Goal: Information Seeking & Learning: Find specific fact

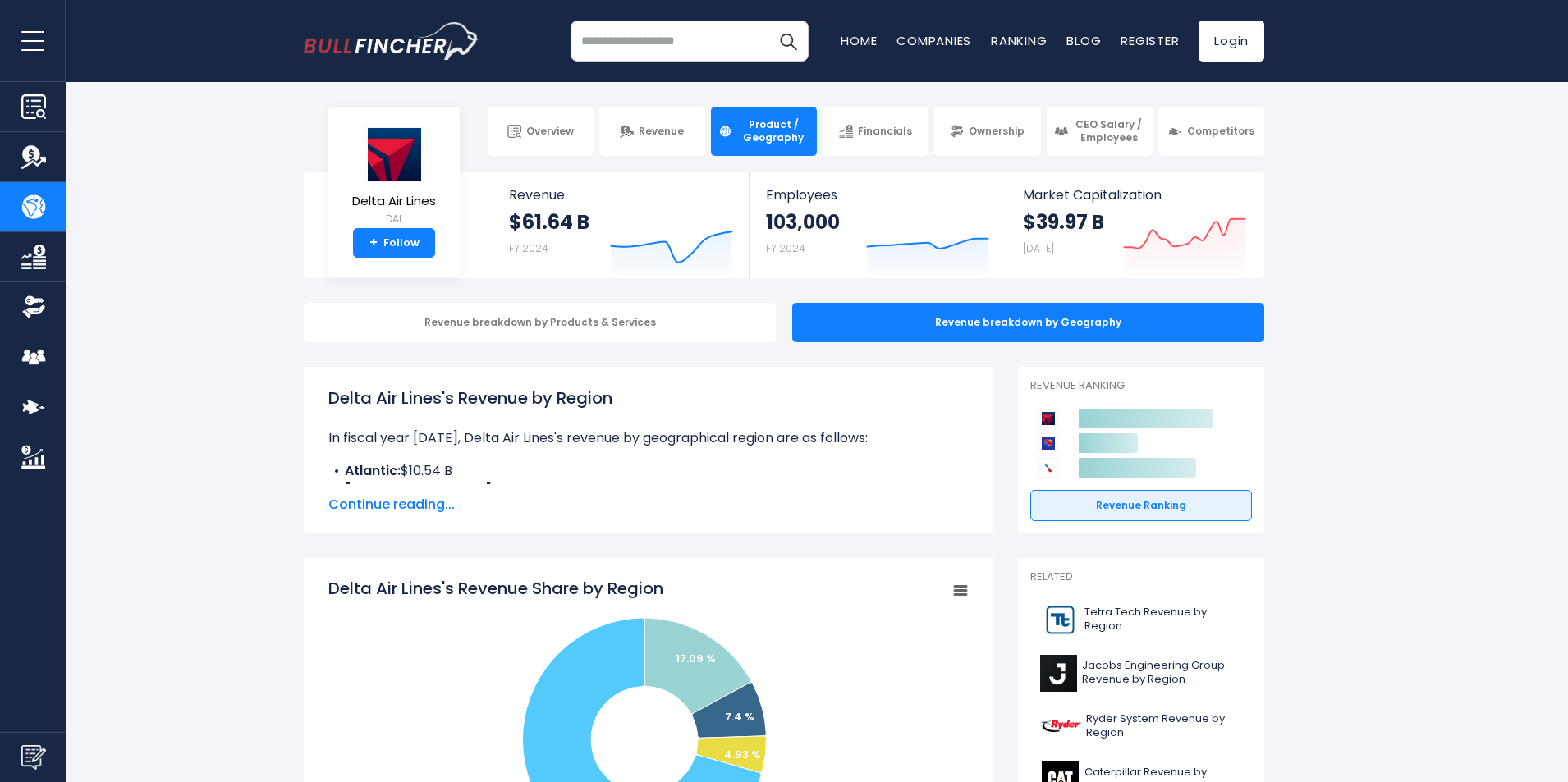
click at [421, 504] on span "Continue reading..." at bounding box center [648, 505] width 640 height 20
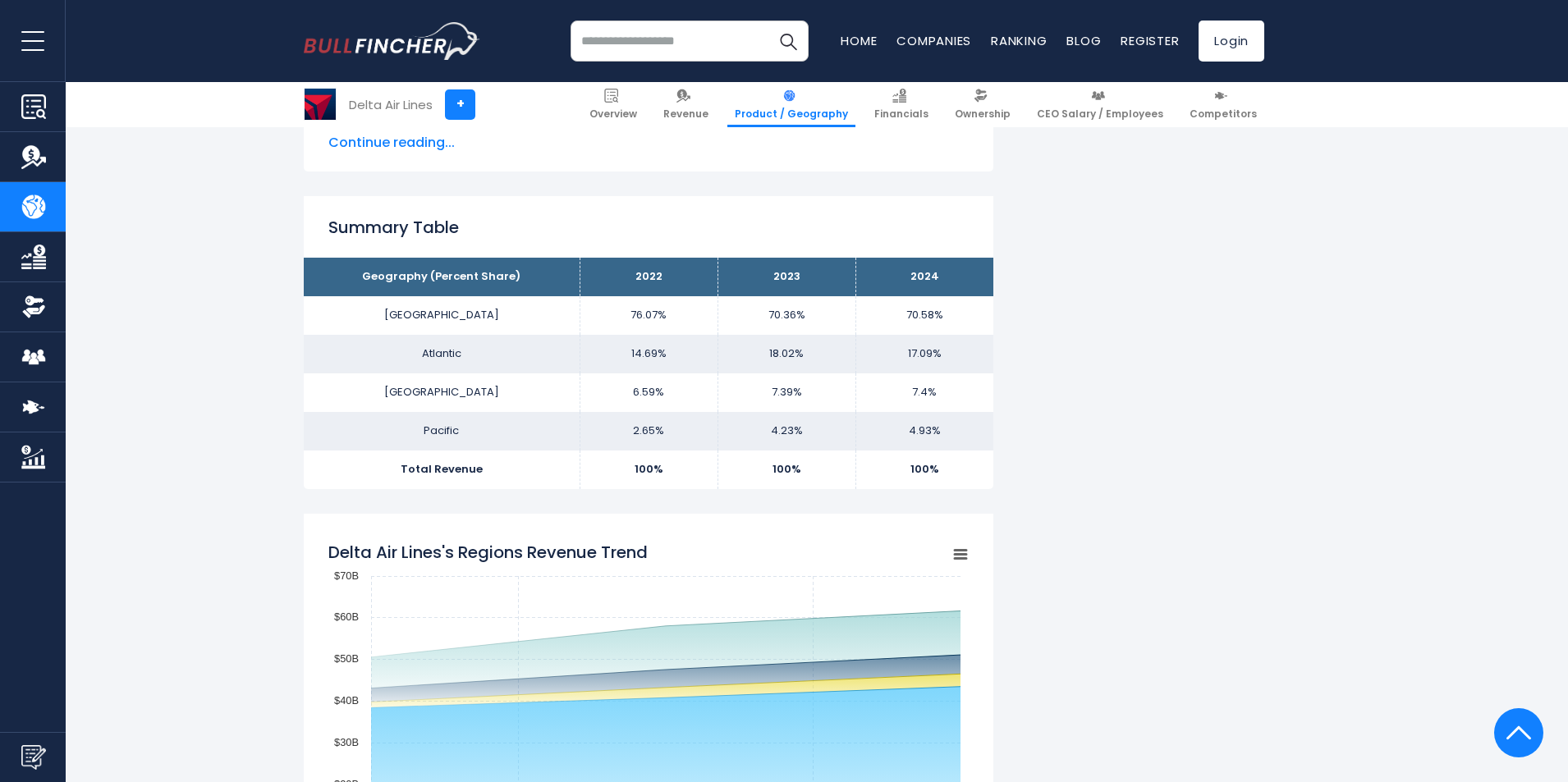
scroll to position [1209, 0]
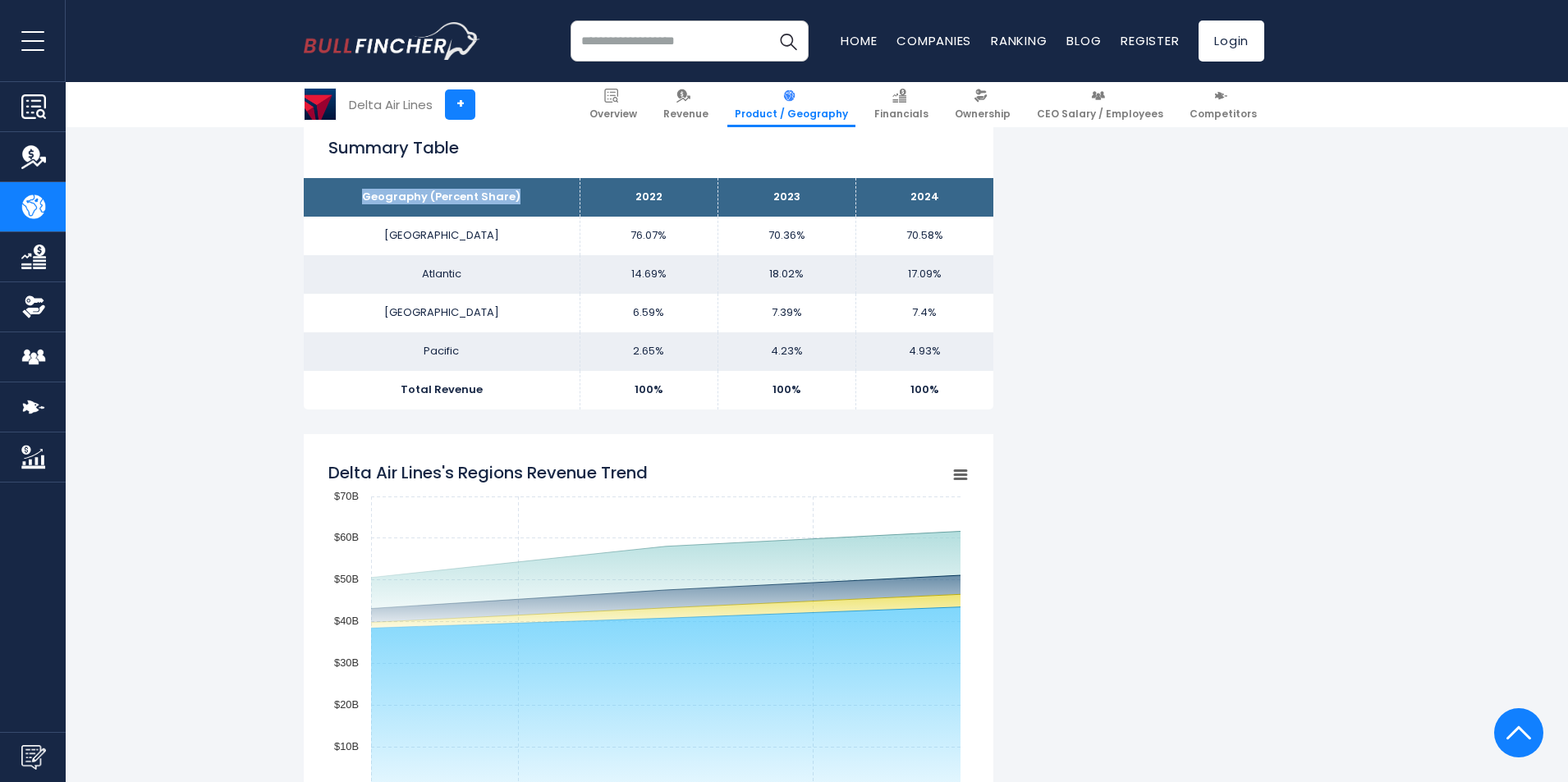
drag, startPoint x: 370, startPoint y: 200, endPoint x: 517, endPoint y: 197, distance: 147.0
click at [517, 197] on th "Geography (Percent Share)" at bounding box center [442, 197] width 276 height 38
click at [469, 248] on td "[GEOGRAPHIC_DATA]" at bounding box center [442, 236] width 276 height 38
click at [525, 277] on td "Atlantic" at bounding box center [442, 274] width 276 height 38
click at [505, 238] on td "[GEOGRAPHIC_DATA]" at bounding box center [442, 236] width 276 height 38
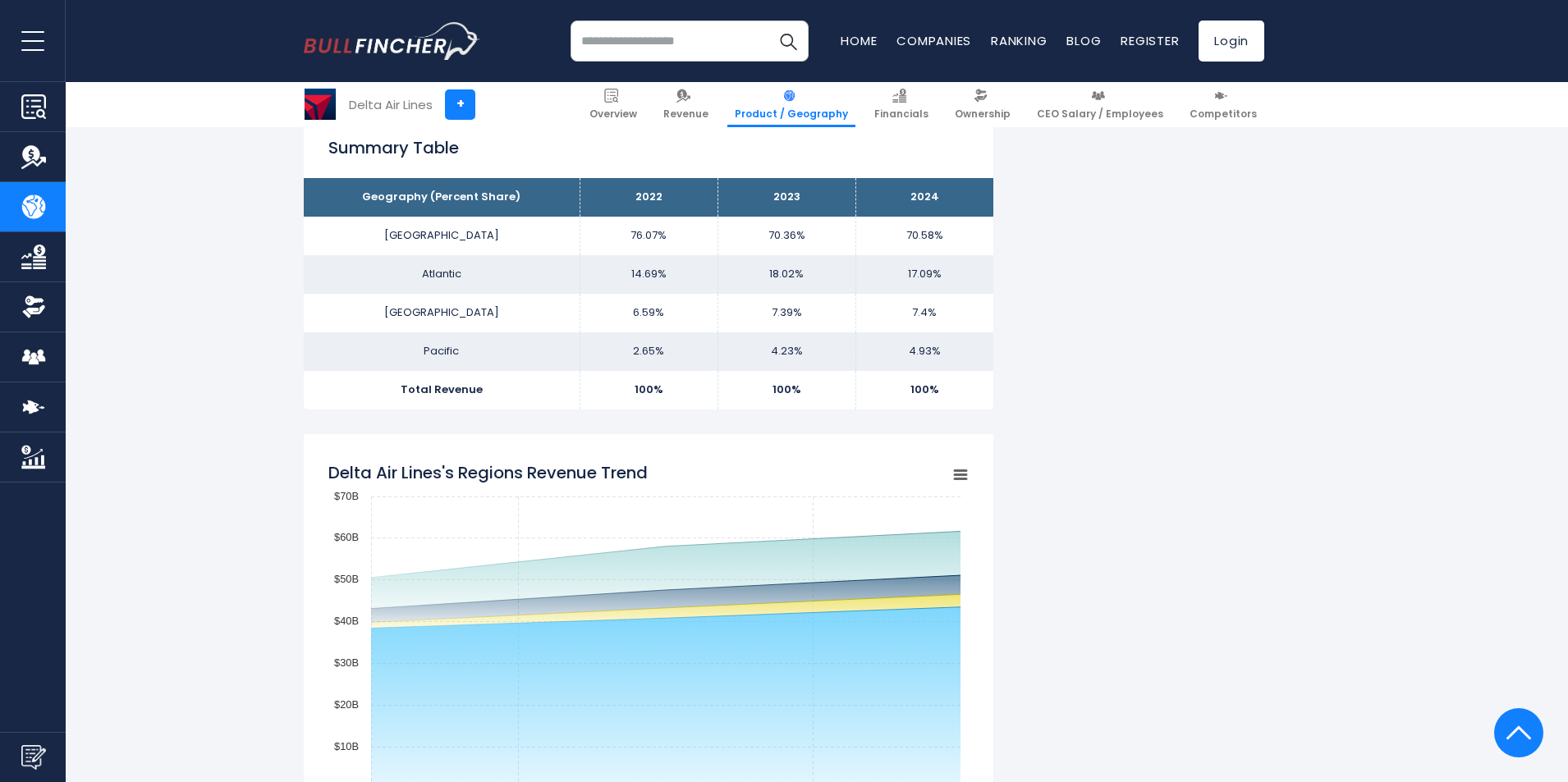
click at [494, 275] on td "Atlantic" at bounding box center [442, 274] width 276 height 38
drag, startPoint x: 366, startPoint y: 192, endPoint x: 428, endPoint y: 199, distance: 62.4
click at [428, 199] on th "Geography (Percent Share)" at bounding box center [442, 197] width 276 height 38
copy th "Geography"
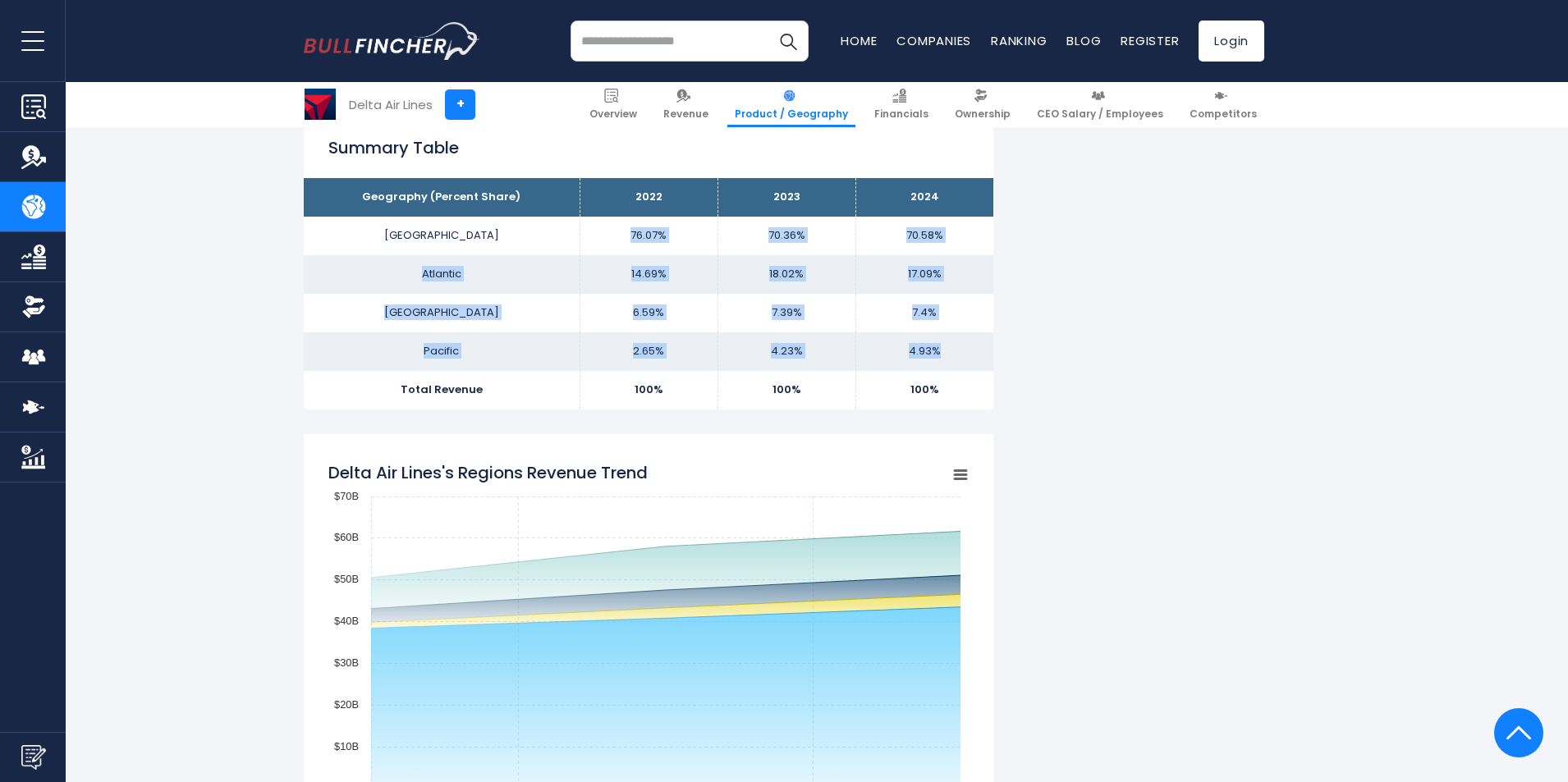
drag, startPoint x: 611, startPoint y: 239, endPoint x: 940, endPoint y: 359, distance: 350.2
click at [940, 359] on tbody "Geography (Percent Share) 2022 2023 2024 United States 76.07% 70.36% Atlantic L…" at bounding box center [648, 294] width 689 height 231
copy tbody "76.07% 70.36% 70.58% Atlantic 14.69% 18.02% 17.09% Latin America 6.59% 7.39% ..."
drag, startPoint x: 407, startPoint y: 236, endPoint x: 951, endPoint y: 378, distance: 562.2
click at [951, 378] on tbody "Geography (Percent Share) 2022 2023 2024 United States 76.07% 70.36% Atlantic L…" at bounding box center [648, 294] width 689 height 231
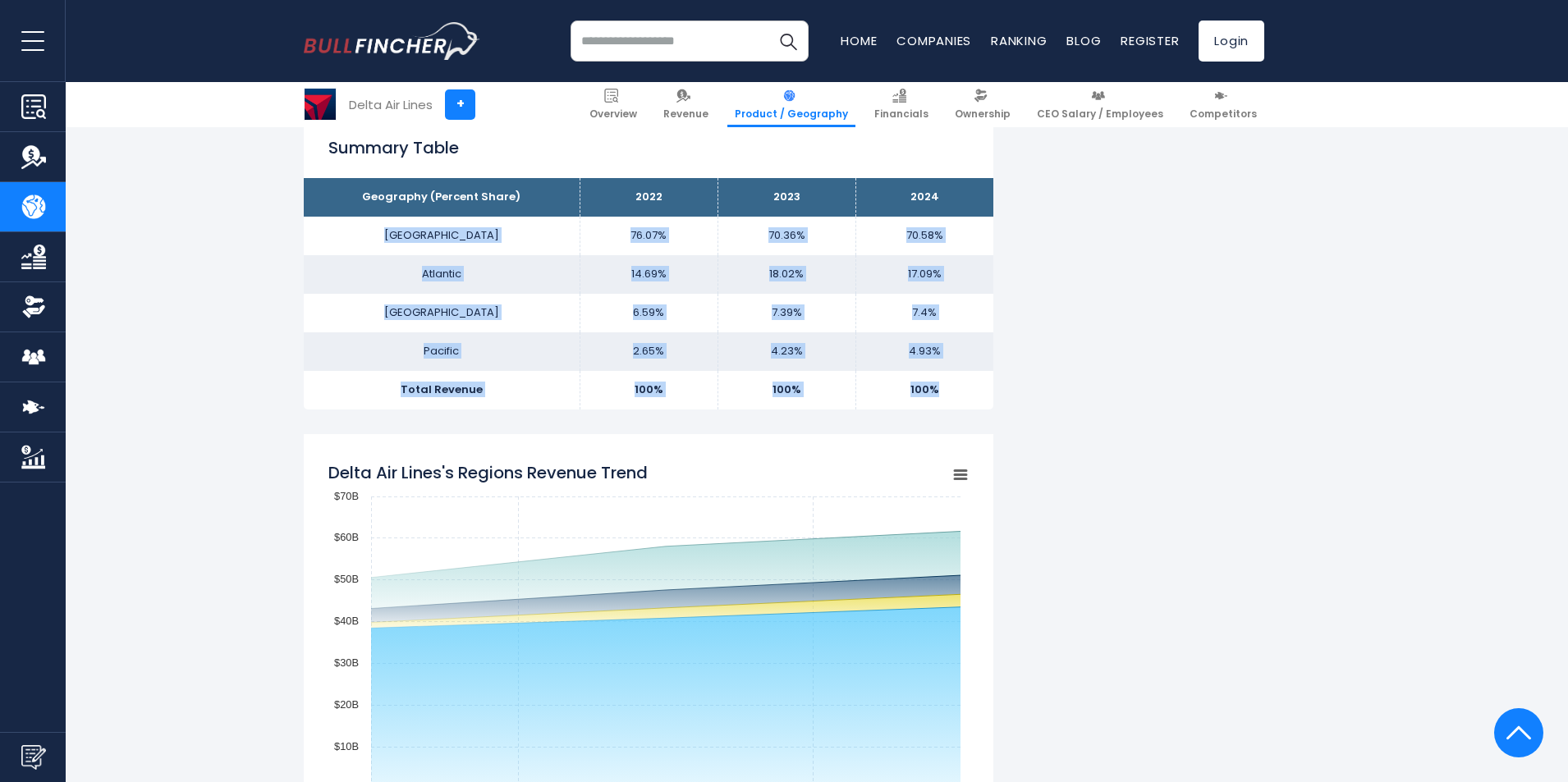
copy tbody "United States 76.07% 70.36% 70.58% Atlantic 14.69% 18.02% 17.09% Latin America …"
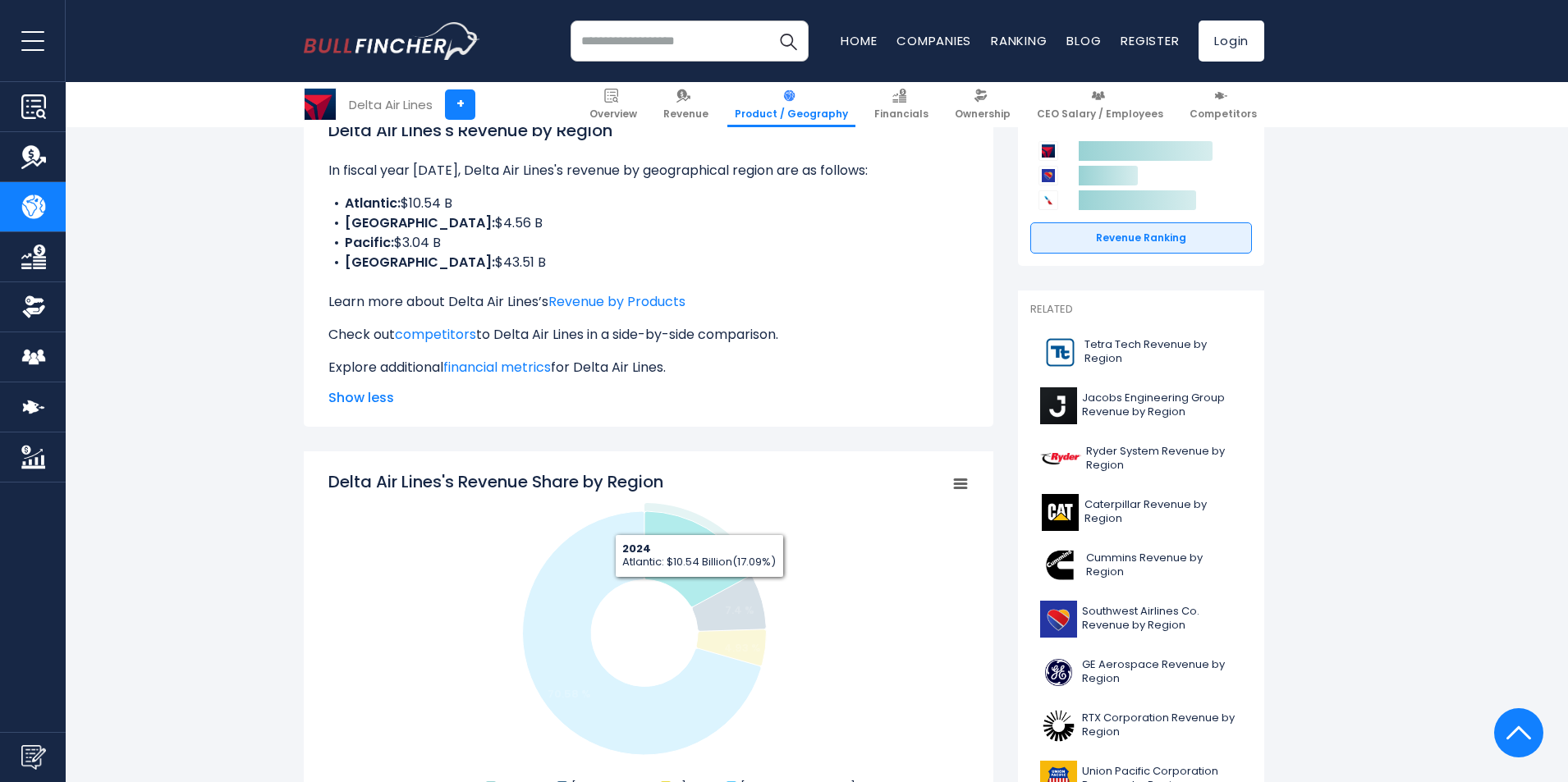
scroll to position [0, 0]
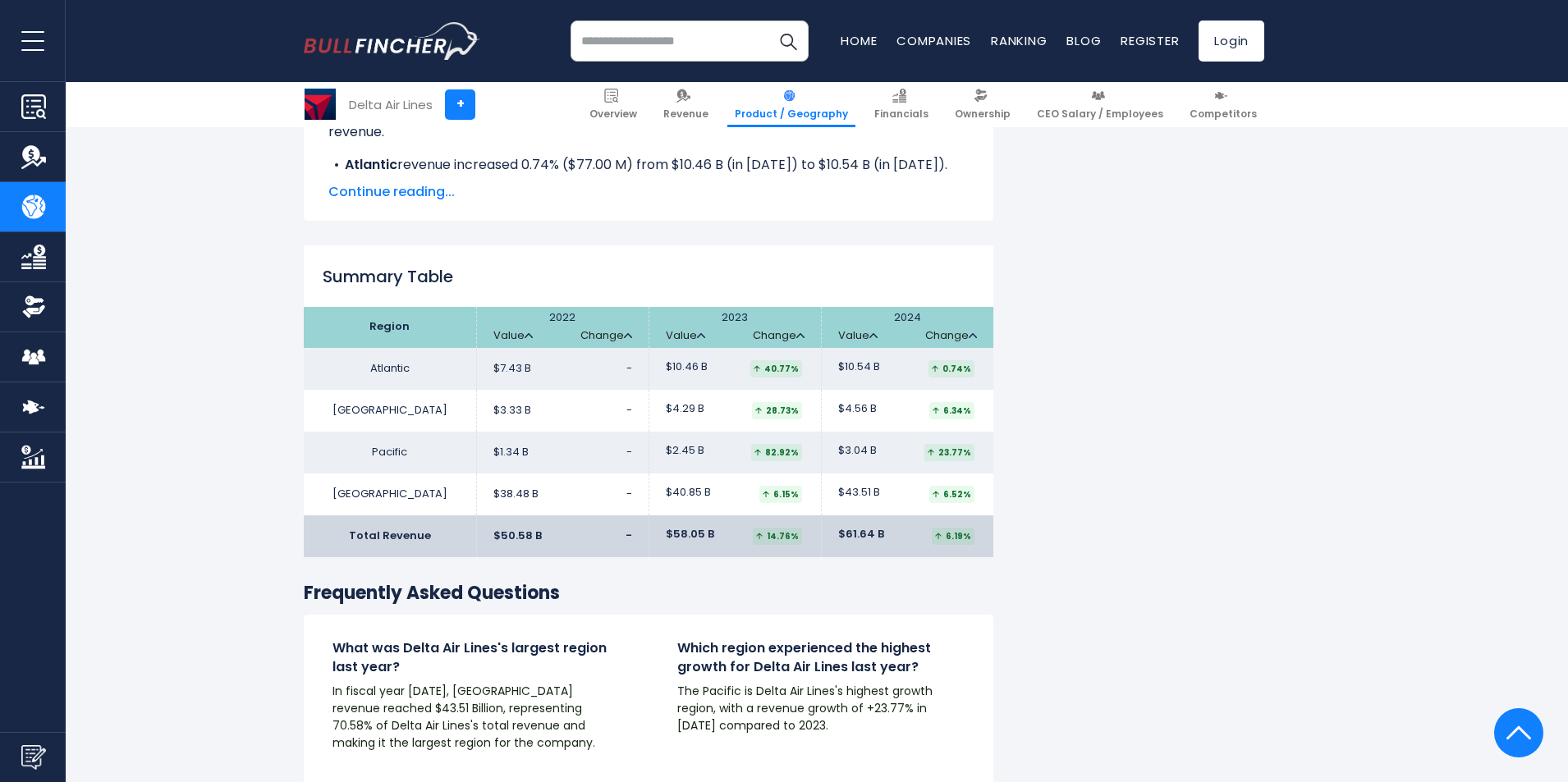
scroll to position [2415, 0]
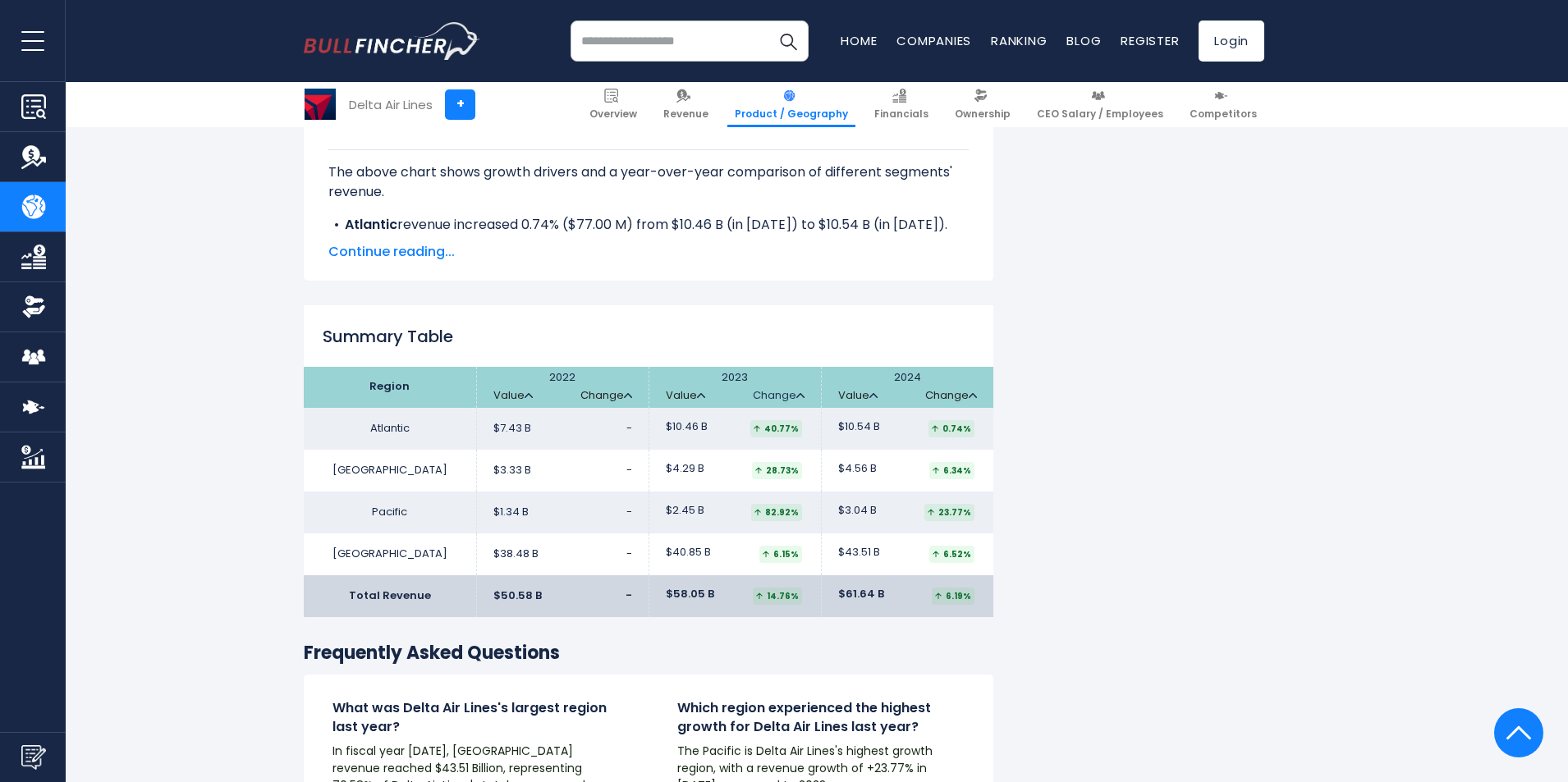
click at [802, 400] on link "Change" at bounding box center [779, 396] width 52 height 14
click at [797, 396] on img at bounding box center [801, 396] width 8 height 5
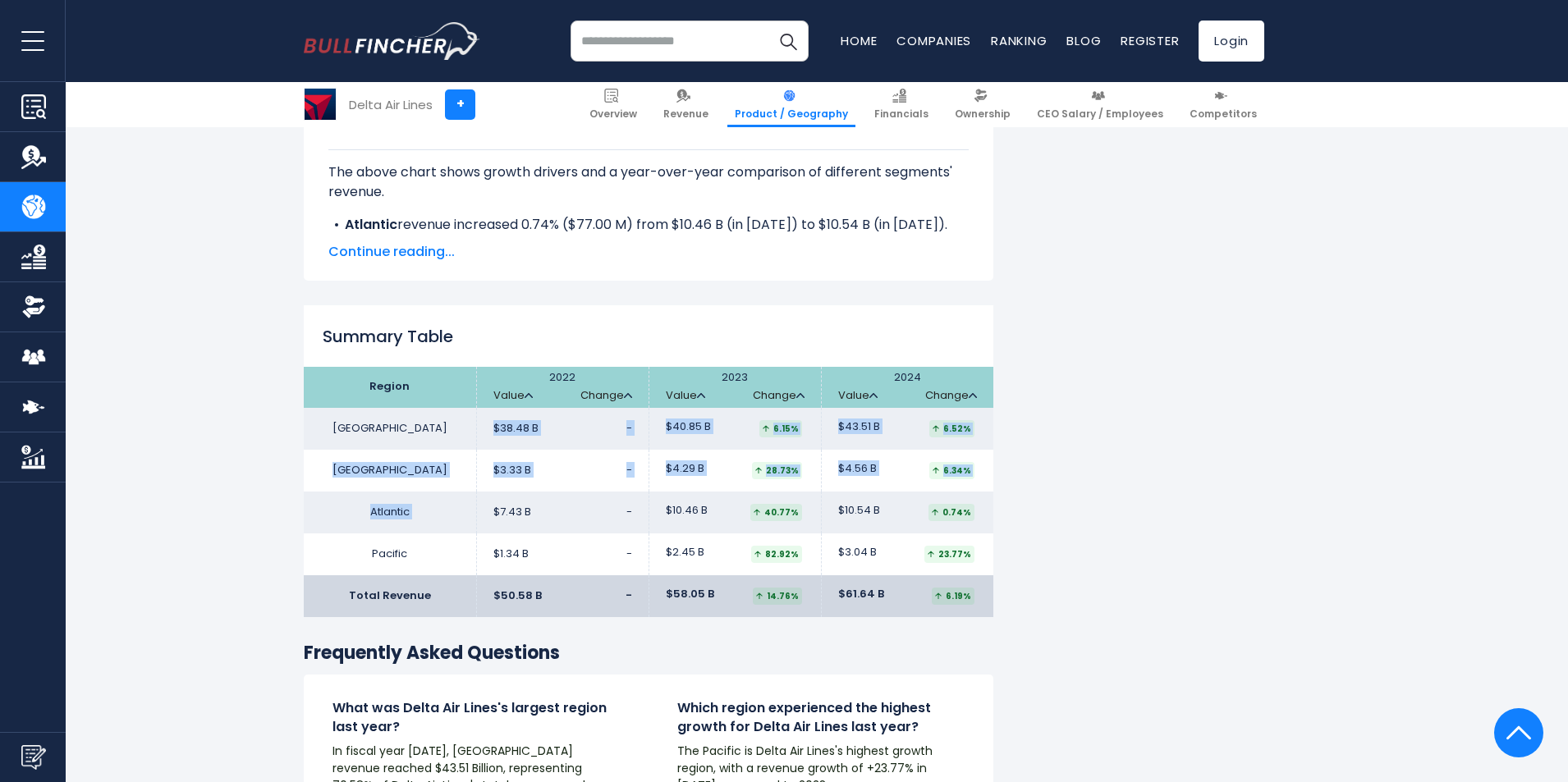
drag, startPoint x: 493, startPoint y: 424, endPoint x: 536, endPoint y: 523, distance: 107.9
click at [536, 523] on tbody "[GEOGRAPHIC_DATA] $38.48 B $40.85 B $43.51 B" at bounding box center [648, 492] width 689 height 167
click at [562, 461] on td "$3.33 B -" at bounding box center [562, 471] width 172 height 42
click at [565, 463] on td "$3.33 B -" at bounding box center [562, 471] width 172 height 42
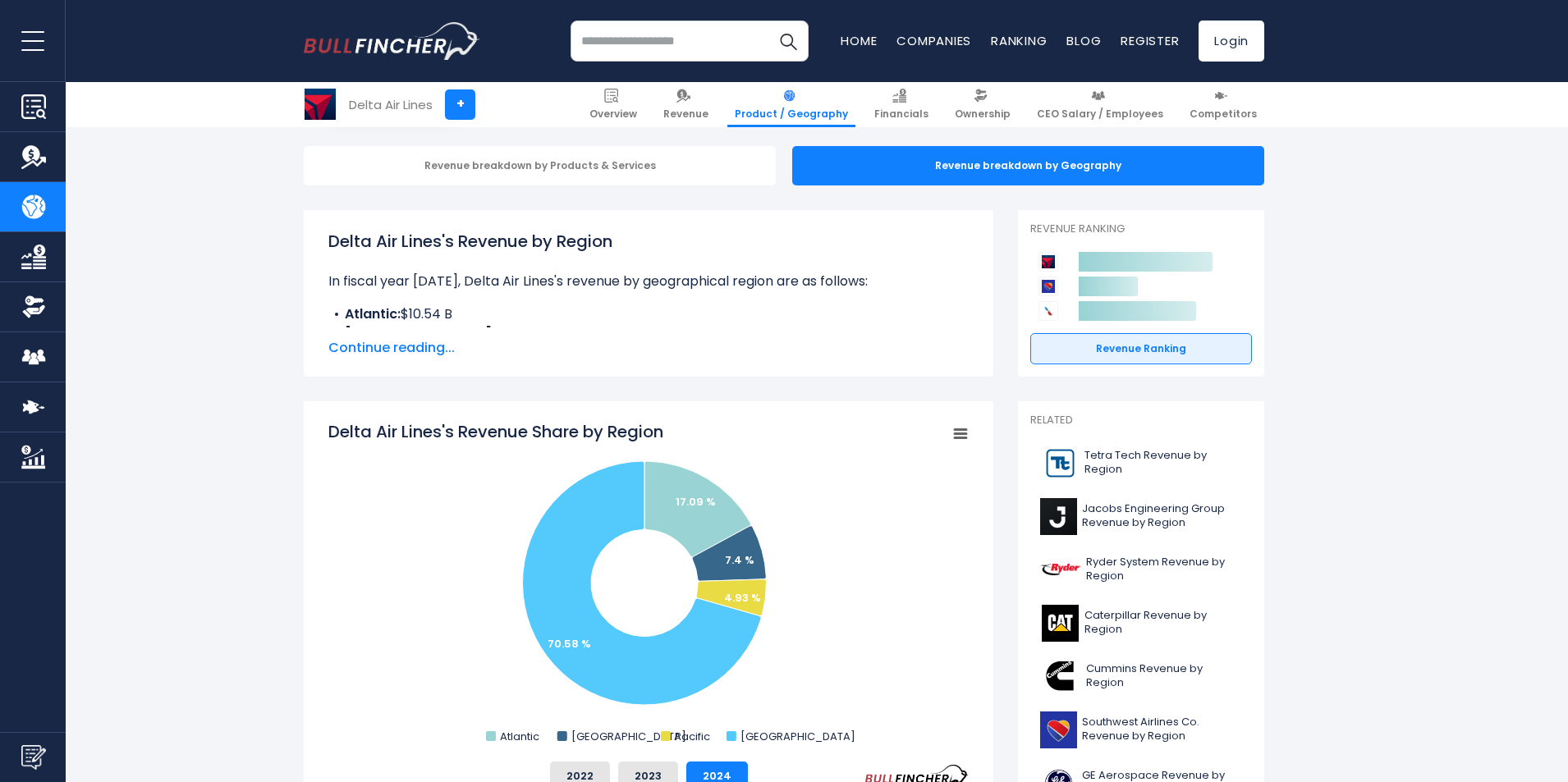
scroll to position [164, 0]
